Goal: Task Accomplishment & Management: Use online tool/utility

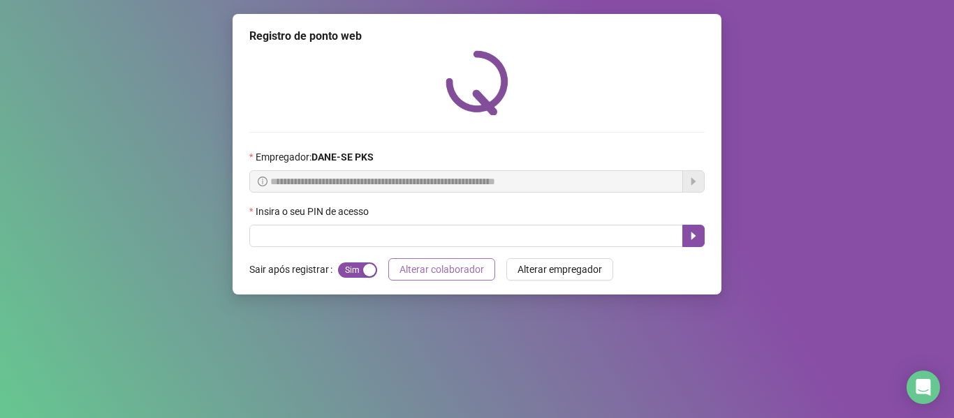
click at [479, 270] on span "Alterar colaborador" at bounding box center [441, 269] width 84 height 15
click at [538, 270] on span "Alterar empregador" at bounding box center [559, 269] width 84 height 15
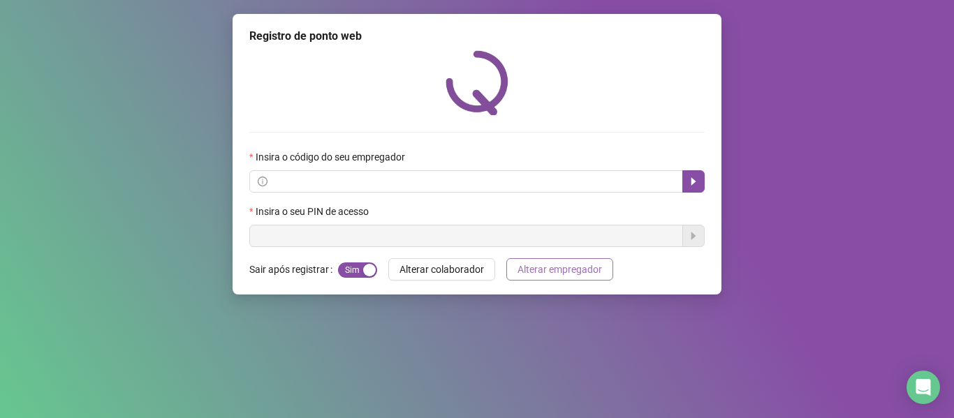
click at [536, 279] on button "Alterar empregador" at bounding box center [559, 269] width 107 height 22
click at [459, 272] on span "Alterar colaborador" at bounding box center [441, 269] width 84 height 15
click at [536, 273] on span "Alterar empregador" at bounding box center [559, 269] width 84 height 15
click at [681, 181] on span at bounding box center [466, 181] width 434 height 22
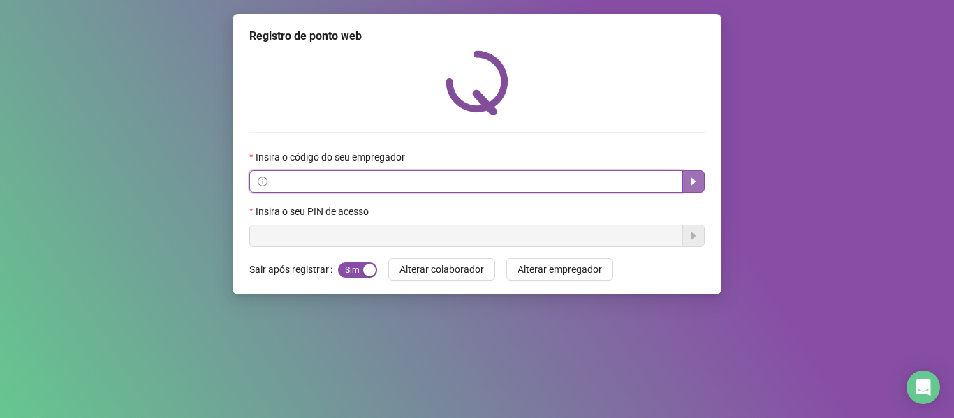
click at [697, 179] on icon "caret-right" at bounding box center [693, 181] width 11 height 11
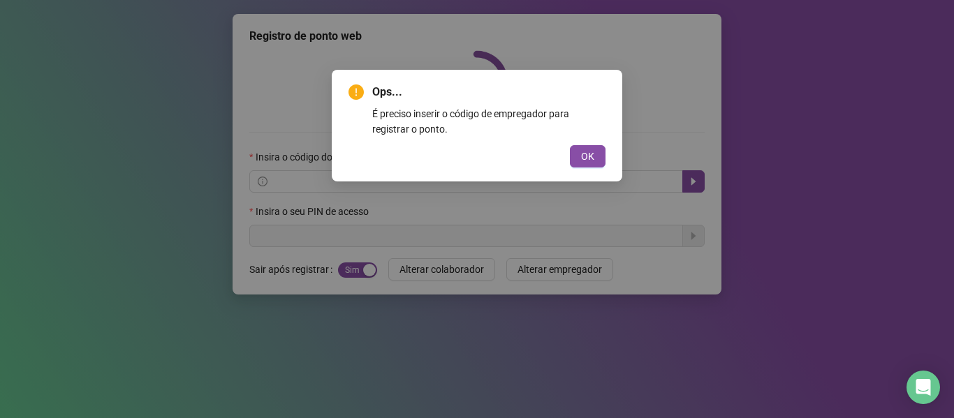
click at [482, 178] on div "Ops... É preciso inserir o código de empregador para registrar o ponto. OK" at bounding box center [477, 126] width 290 height 112
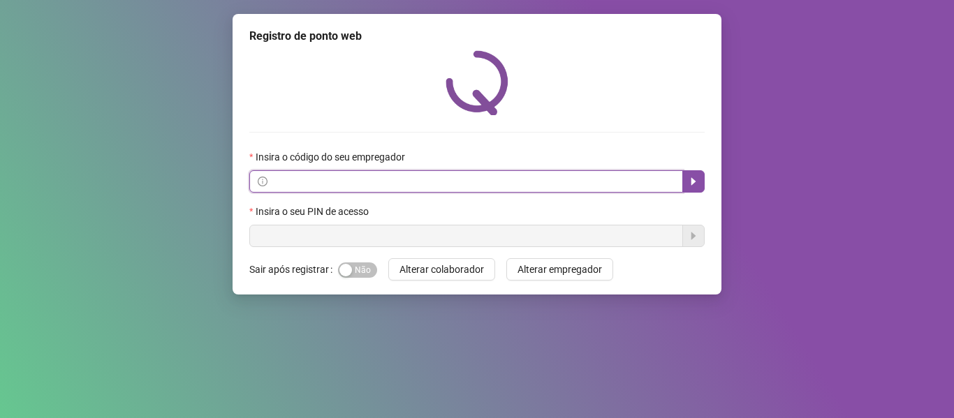
click at [393, 186] on input "text" at bounding box center [472, 181] width 404 height 15
type input "*"
click at [693, 185] on icon "caret-right" at bounding box center [693, 181] width 11 height 11
type input "*******"
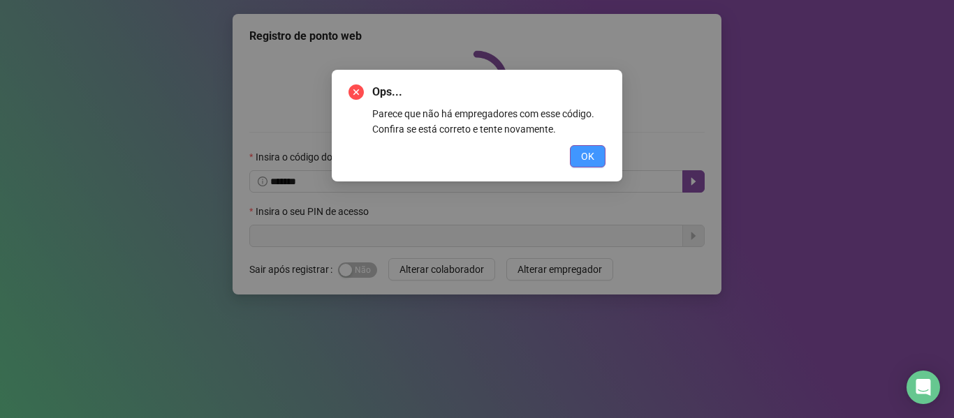
click at [582, 152] on span "OK" at bounding box center [587, 156] width 13 height 15
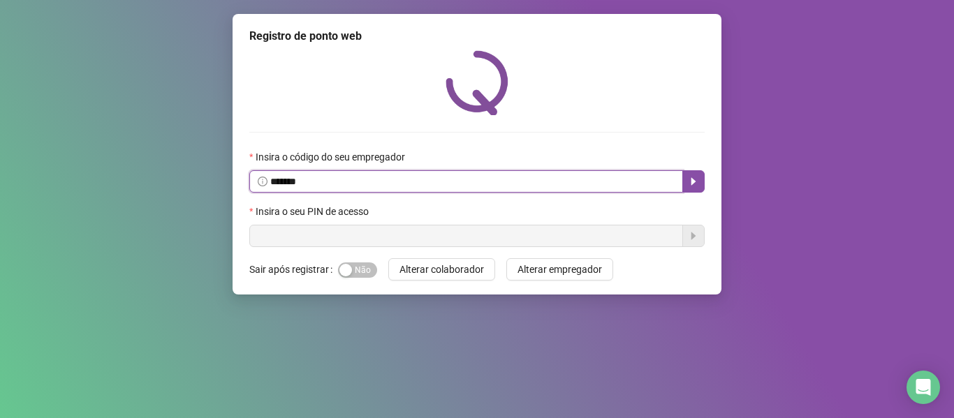
click at [356, 178] on input "*******" at bounding box center [472, 181] width 404 height 15
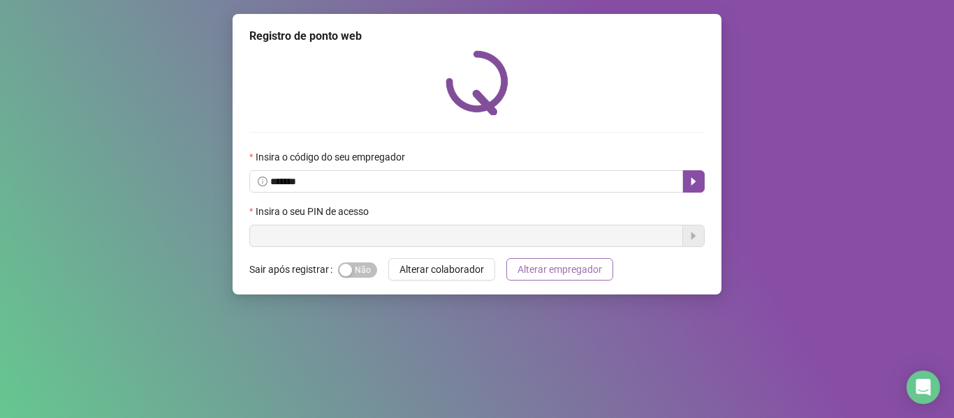
click at [558, 264] on span "Alterar empregador" at bounding box center [559, 269] width 84 height 15
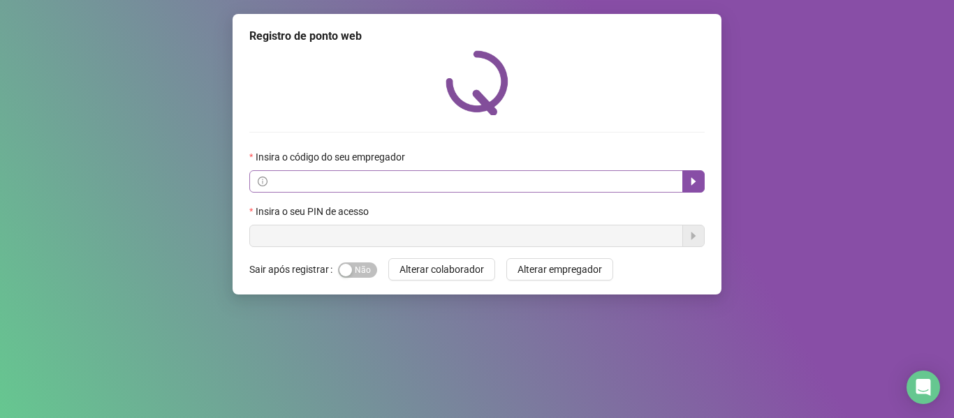
click at [267, 177] on icon "info-circle" at bounding box center [263, 182] width 10 height 10
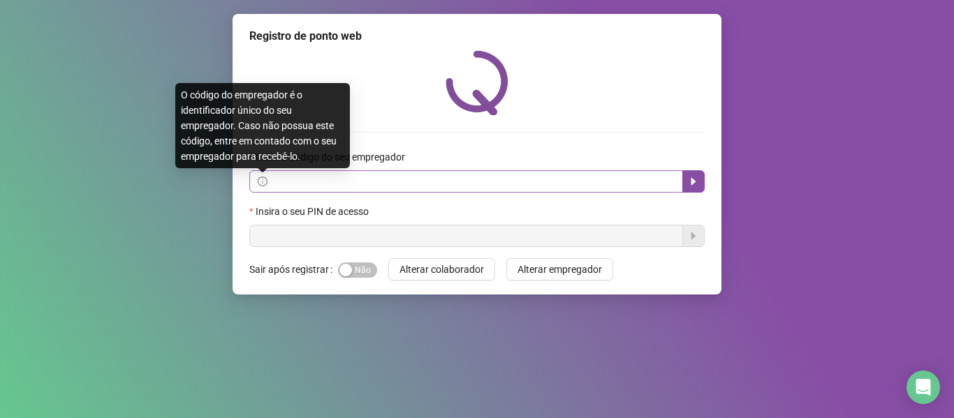
click at [267, 177] on icon "info-circle" at bounding box center [263, 182] width 10 height 10
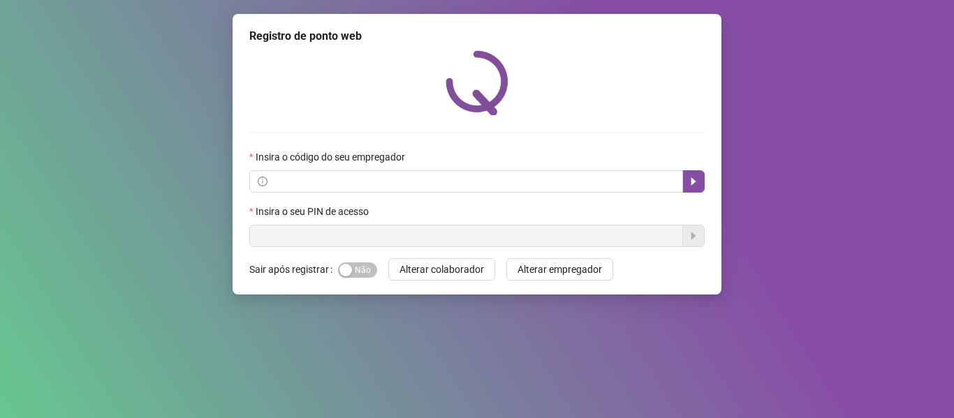
click at [372, 181] on input "text" at bounding box center [472, 181] width 404 height 15
click at [700, 184] on button "button" at bounding box center [693, 181] width 22 height 22
type input "*****"
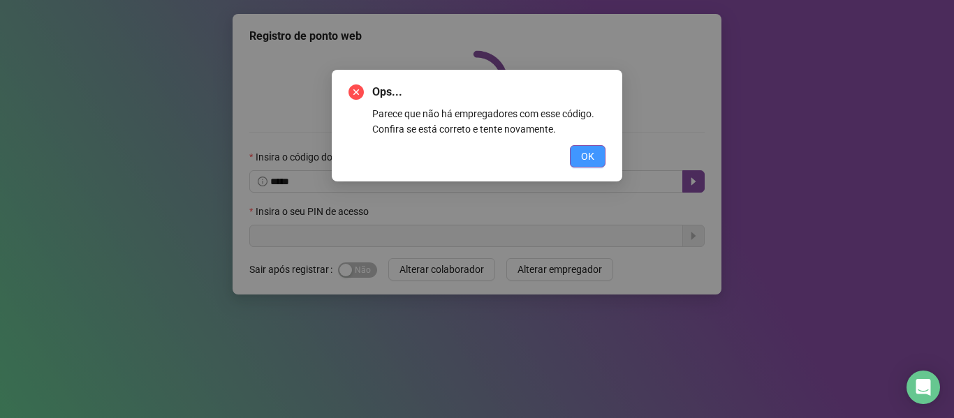
click at [581, 163] on span "OK" at bounding box center [587, 156] width 13 height 15
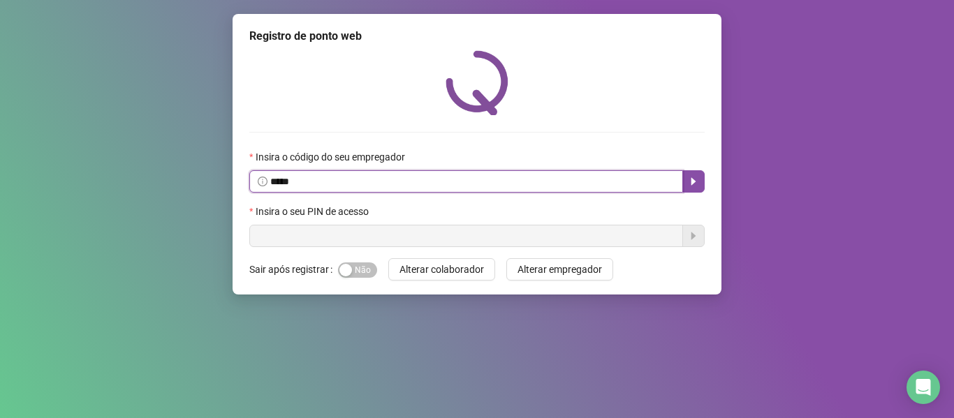
drag, startPoint x: 380, startPoint y: 180, endPoint x: 46, endPoint y: 194, distance: 334.1
click at [46, 194] on div "Registro de ponto web Insira o código do seu empregador ***** Insira o seu PIN …" at bounding box center [477, 209] width 954 height 418
